Goal: Navigation & Orientation: Find specific page/section

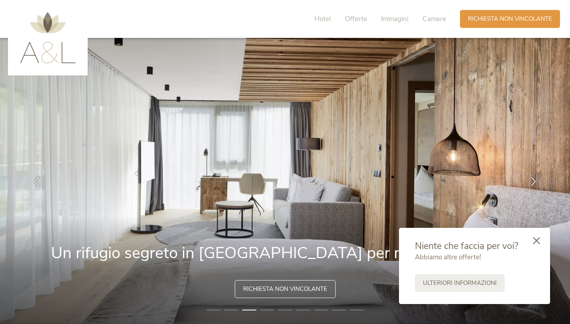
click at [474, 243] on icon at bounding box center [536, 240] width 7 height 7
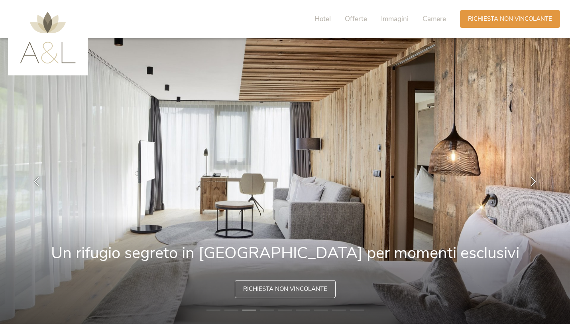
click at [435, 19] on span "Camere" at bounding box center [435, 18] width 24 height 9
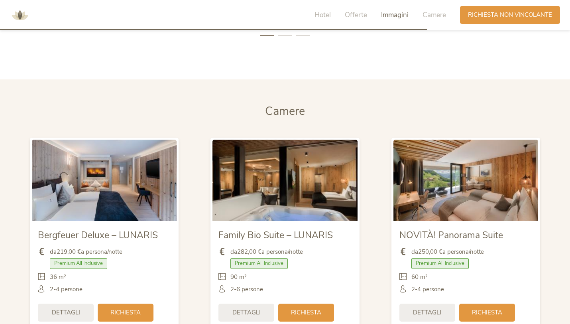
scroll to position [1855, 0]
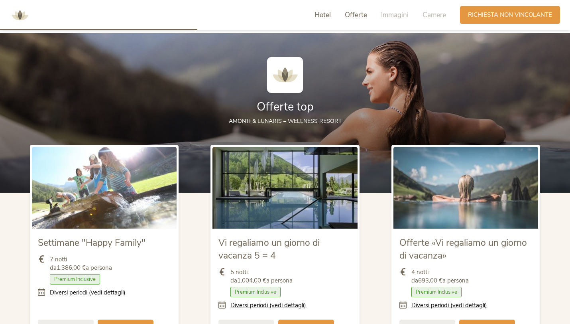
click at [321, 16] on span "Hotel" at bounding box center [323, 14] width 16 height 9
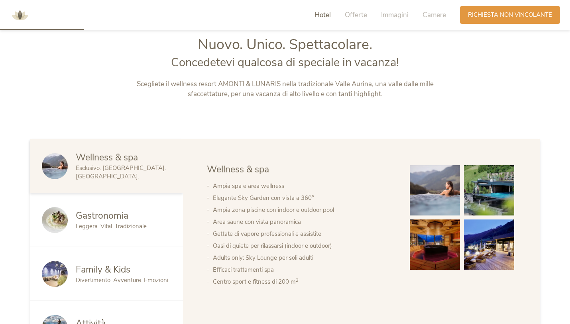
scroll to position [351, 0]
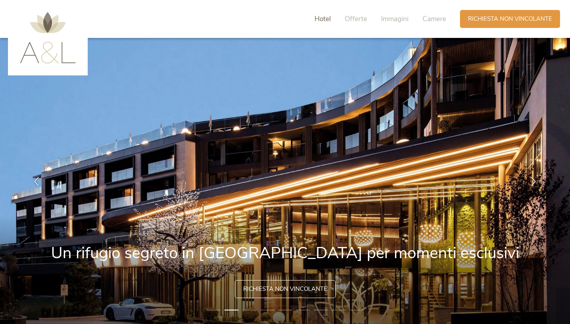
click at [326, 19] on span "Hotel" at bounding box center [323, 18] width 16 height 9
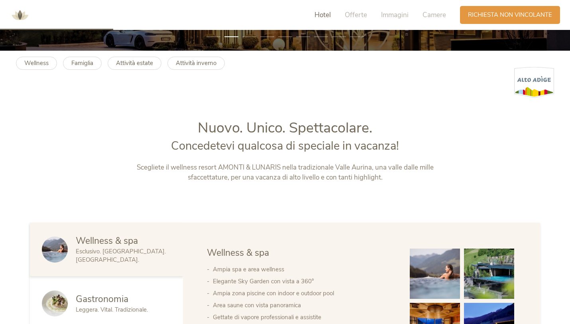
scroll to position [148, 0]
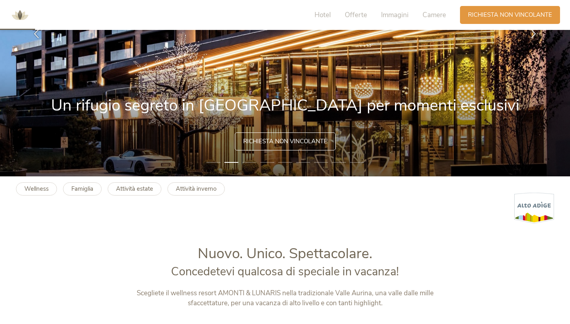
click at [18, 13] on img at bounding box center [20, 15] width 24 height 24
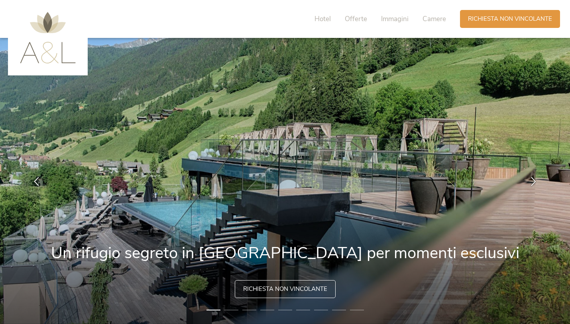
click at [42, 61] on img at bounding box center [48, 37] width 56 height 51
click at [504, 20] on span "Richiesta non vincolante" at bounding box center [510, 18] width 84 height 8
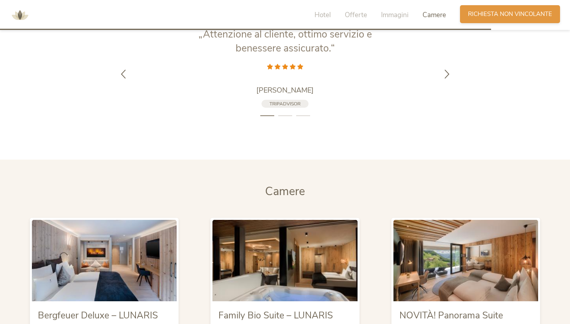
scroll to position [1527, 0]
